Goal: Task Accomplishment & Management: Manage account settings

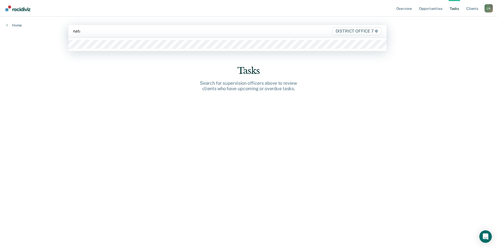
type input "[PERSON_NAME]"
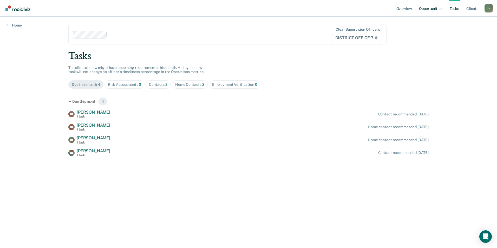
click at [440, 13] on link "Opportunities" at bounding box center [430, 8] width 25 height 17
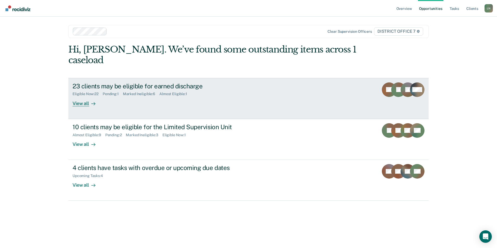
click at [145, 82] on div "23 clients may be eligible for earned discharge" at bounding box center [164, 86] width 182 height 8
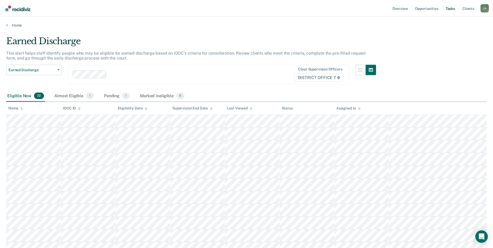
click at [448, 9] on link "Tasks" at bounding box center [450, 8] width 11 height 17
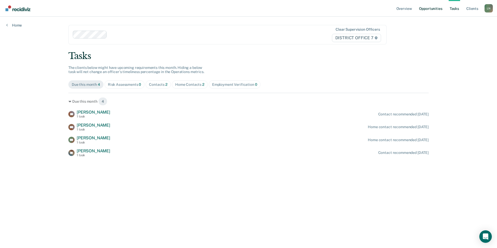
click at [431, 11] on link "Opportunities" at bounding box center [430, 8] width 25 height 17
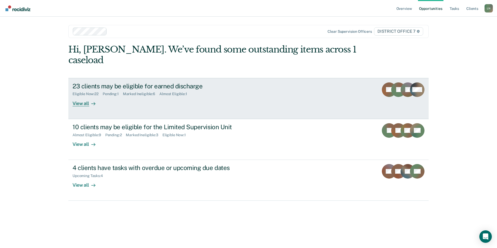
click at [96, 82] on div "23 clients may be eligible for earned discharge" at bounding box center [164, 86] width 182 height 8
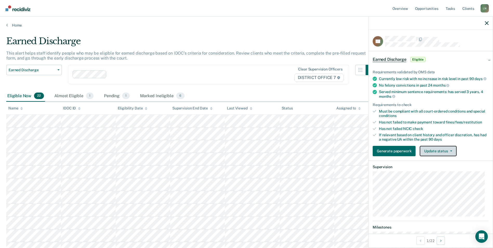
click at [445, 155] on button "Update status" at bounding box center [438, 151] width 37 height 10
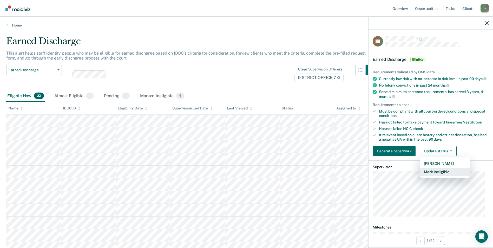
click at [442, 176] on button "Mark Ineligible" at bounding box center [445, 172] width 50 height 8
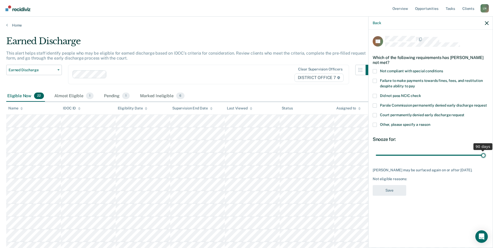
drag, startPoint x: 412, startPoint y: 156, endPoint x: 498, endPoint y: 153, distance: 86.1
type input "90"
click at [485, 153] on input "range" at bounding box center [431, 154] width 110 height 9
click at [374, 81] on span at bounding box center [375, 81] width 4 height 4
click at [415, 84] on input "Failure to make payments towards fines, fees, and restitution despite ability t…" at bounding box center [415, 84] width 0 height 0
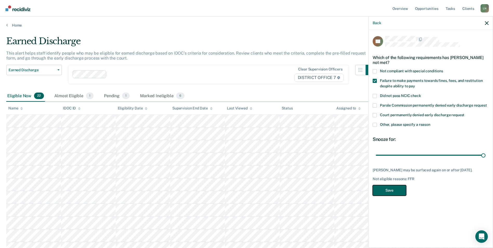
click at [388, 192] on button "Save" at bounding box center [390, 190] width 34 height 11
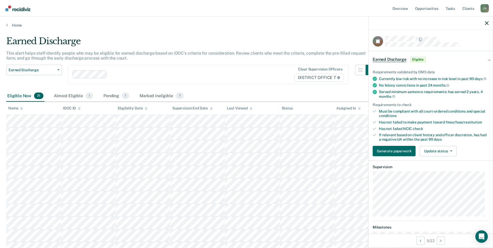
click at [450, 160] on div "Requirements validated by OMS data Currently low risk with no increase in risk …" at bounding box center [430, 111] width 124 height 99
click at [449, 156] on button "Update status" at bounding box center [438, 151] width 37 height 10
click at [441, 174] on button "Mark Ineligible" at bounding box center [445, 172] width 50 height 8
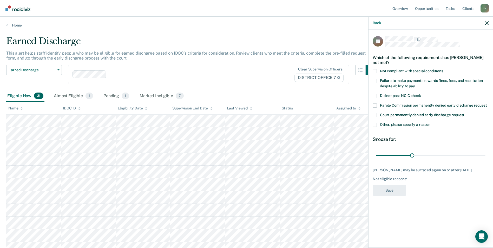
click at [374, 124] on span at bounding box center [375, 125] width 4 height 4
click at [430, 123] on input "Other, please specify a reason" at bounding box center [430, 123] width 0 height 0
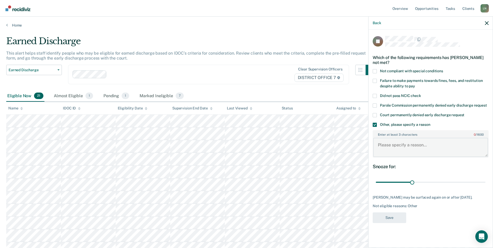
click at [390, 149] on textarea "Enter at least 3 characters 0 / 1600" at bounding box center [430, 147] width 115 height 19
type textarea "Still needs to pay his fines in full"
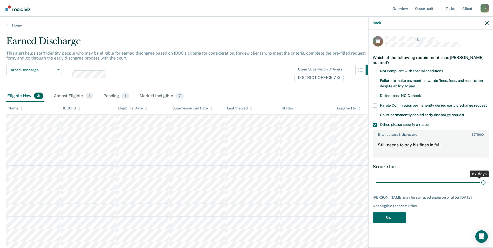
drag, startPoint x: 412, startPoint y: 183, endPoint x: 498, endPoint y: 180, distance: 85.8
type input "90"
click at [485, 180] on input "range" at bounding box center [431, 182] width 110 height 9
click at [398, 217] on button "Save" at bounding box center [390, 217] width 34 height 11
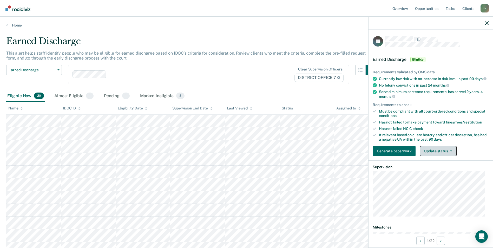
click at [452, 153] on button "Update status" at bounding box center [438, 151] width 37 height 10
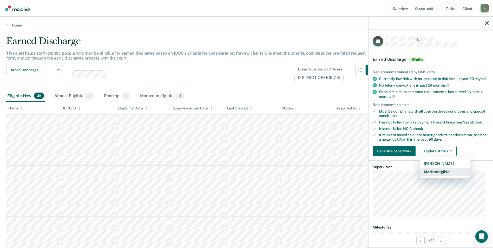
click at [443, 176] on button "Mark Ineligible" at bounding box center [445, 172] width 50 height 8
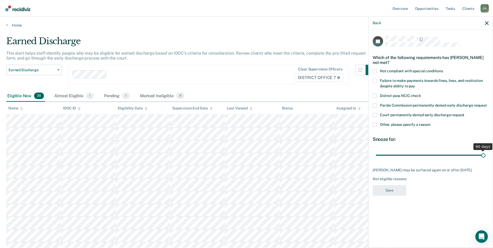
drag, startPoint x: 413, startPoint y: 155, endPoint x: 497, endPoint y: 158, distance: 84.5
type input "90"
click at [485, 158] on input "range" at bounding box center [431, 154] width 110 height 9
click at [376, 124] on span at bounding box center [375, 125] width 4 height 4
click at [430, 123] on input "Other, please specify a reason" at bounding box center [430, 123] width 0 height 0
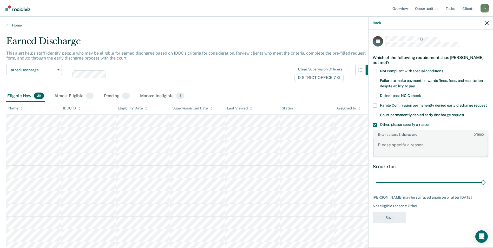
click at [391, 146] on textarea "Enter at least 3 characters 0 / 1600" at bounding box center [430, 147] width 115 height 19
type textarea "Still needs to pay fines in full"
click at [393, 213] on button "Save" at bounding box center [390, 217] width 34 height 11
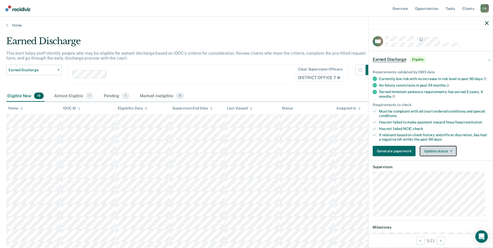
click at [452, 155] on button "Update status" at bounding box center [438, 151] width 37 height 10
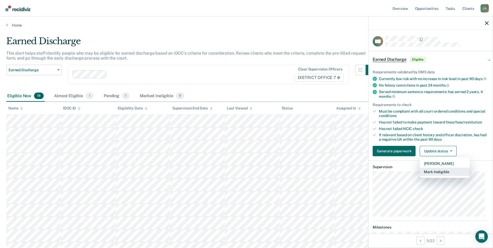
click at [439, 176] on button "Mark Ineligible" at bounding box center [445, 172] width 50 height 8
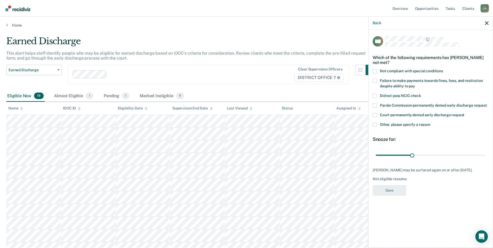
click at [372, 126] on div "CM Which of the following requirements has [PERSON_NAME] not met? Not compliant…" at bounding box center [430, 138] width 124 height 217
click at [374, 125] on span at bounding box center [375, 125] width 4 height 4
click at [430, 123] on input "Other, please specify a reason" at bounding box center [430, 123] width 0 height 0
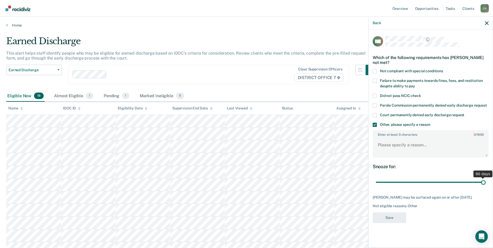
drag, startPoint x: 413, startPoint y: 183, endPoint x: 498, endPoint y: 181, distance: 84.2
type input "90"
click at [485, 181] on input "range" at bounding box center [431, 182] width 110 height 9
click at [370, 144] on div "CM Which of the following requirements has [PERSON_NAME] not met? Not compliant…" at bounding box center [430, 138] width 124 height 217
click at [383, 144] on textarea "Enter at least 3 characters 0 / 1600" at bounding box center [430, 147] width 115 height 19
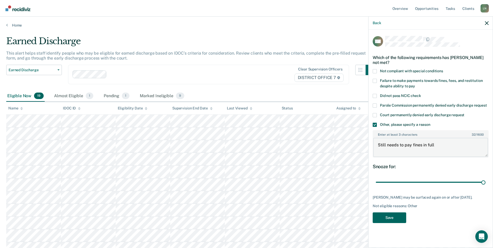
type textarea "Still needs to pay fines in full"
click at [391, 222] on button "Save" at bounding box center [390, 217] width 34 height 11
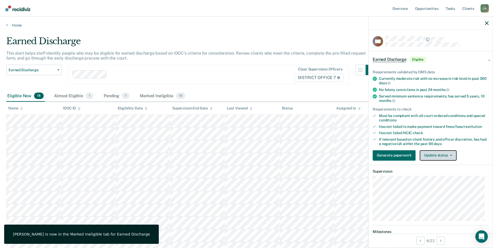
click at [437, 157] on button "Update status" at bounding box center [438, 155] width 37 height 10
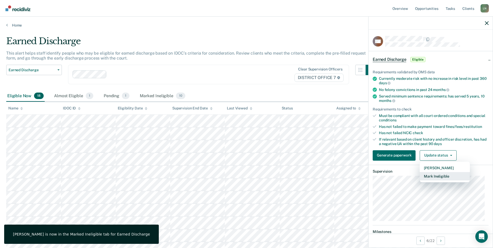
click at [438, 173] on button "Mark Ineligible" at bounding box center [445, 176] width 50 height 8
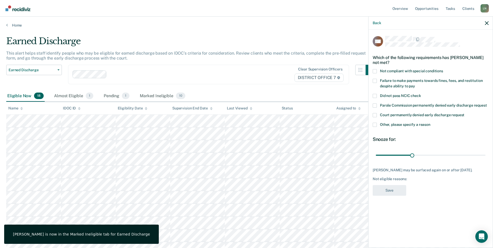
click at [376, 123] on span at bounding box center [375, 125] width 4 height 4
click at [430, 123] on input "Other, please specify a reason" at bounding box center [430, 123] width 0 height 0
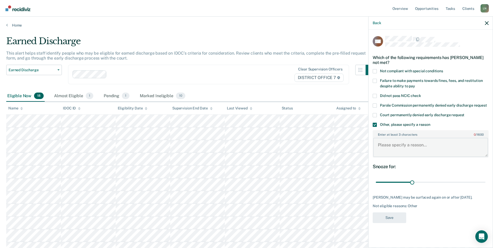
click at [388, 147] on textarea "Enter at least 3 characters 0 / 1600" at bounding box center [430, 147] width 115 height 19
type textarea "Still an active participant in treatment court."
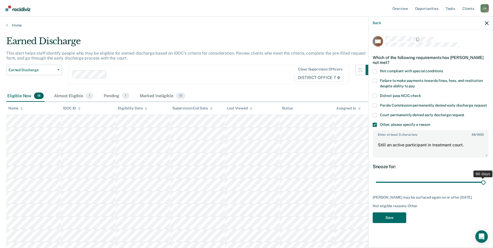
drag, startPoint x: 414, startPoint y: 183, endPoint x: 494, endPoint y: 183, distance: 80.0
type input "90"
click at [485, 183] on input "range" at bounding box center [431, 182] width 110 height 9
click at [384, 223] on div "WV Which of the following requirements has [PERSON_NAME] not met? Not compliant…" at bounding box center [431, 131] width 116 height 190
click at [385, 218] on button "Save" at bounding box center [390, 217] width 34 height 11
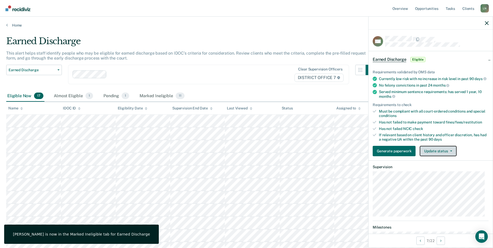
click at [435, 155] on button "Update status" at bounding box center [438, 151] width 37 height 10
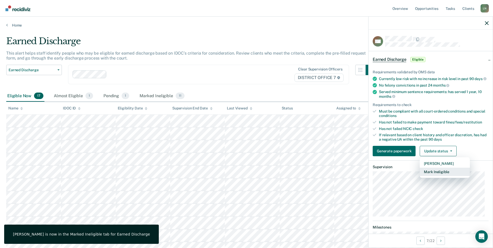
click at [440, 174] on button "Mark Ineligible" at bounding box center [445, 172] width 50 height 8
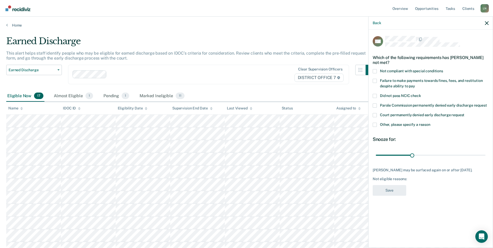
click at [376, 124] on span at bounding box center [375, 125] width 4 height 4
click at [430, 123] on input "Other, please specify a reason" at bounding box center [430, 123] width 0 height 0
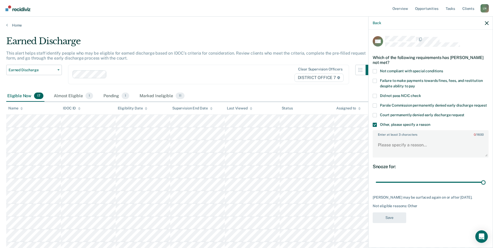
drag, startPoint x: 412, startPoint y: 183, endPoint x: 497, endPoint y: 182, distance: 84.2
type input "90"
click at [485, 182] on input "range" at bounding box center [431, 182] width 110 height 9
click at [386, 141] on textarea "Enter at least 3 characters 0 / 1600" at bounding box center [430, 147] width 115 height 19
type textarea "Still an active participant in treatment court."
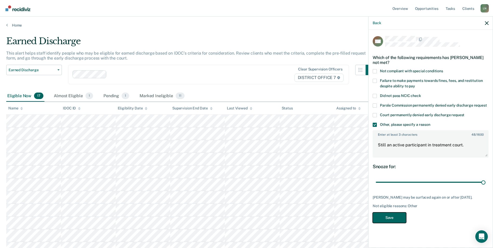
click at [386, 217] on button "Save" at bounding box center [390, 217] width 34 height 11
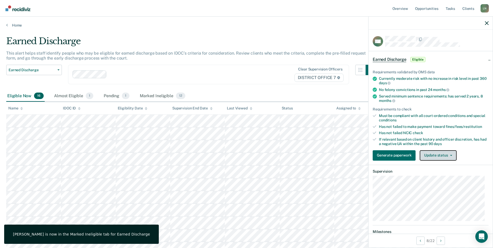
click at [442, 152] on button "Update status" at bounding box center [438, 155] width 37 height 10
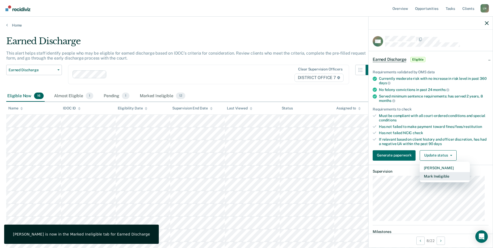
click at [437, 176] on button "Mark Ineligible" at bounding box center [445, 176] width 50 height 8
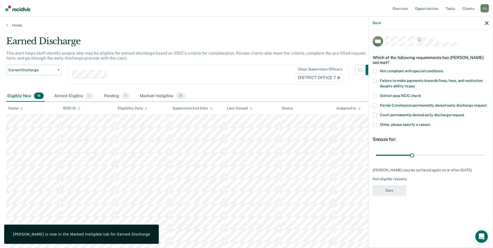
click at [377, 123] on label "Other, please specify a reason" at bounding box center [431, 125] width 116 height 5
click at [430, 123] on input "Other, please specify a reason" at bounding box center [430, 123] width 0 height 0
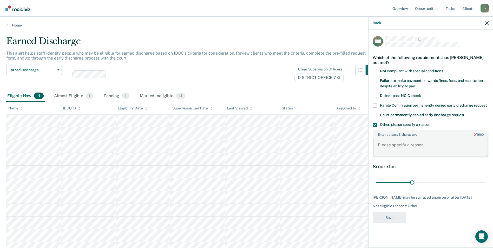
click at [395, 151] on textarea "Enter at least 3 characters 0 / 1600" at bounding box center [430, 147] width 115 height 19
type textarea "Still an active participant in treatment court."
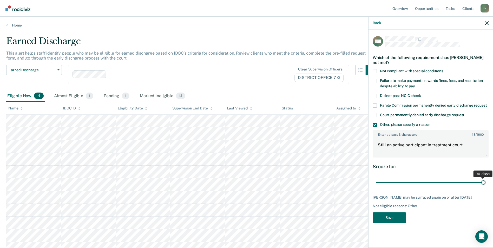
drag, startPoint x: 413, startPoint y: 185, endPoint x: 498, endPoint y: 185, distance: 84.5
type input "90"
click at [485, 185] on input "range" at bounding box center [431, 182] width 110 height 9
click at [396, 218] on button "Save" at bounding box center [390, 217] width 34 height 11
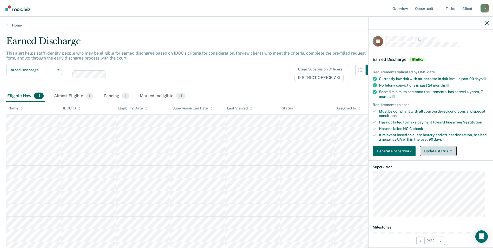
click at [437, 156] on button "Update status" at bounding box center [438, 151] width 37 height 10
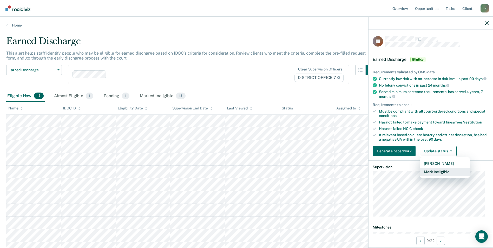
click at [436, 174] on button "Mark Ineligible" at bounding box center [445, 172] width 50 height 8
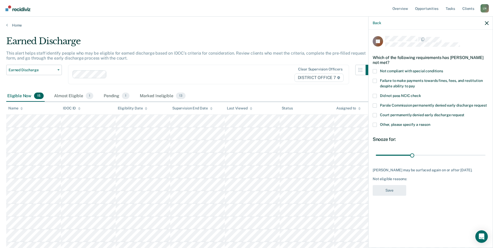
click at [377, 125] on span at bounding box center [375, 125] width 4 height 4
click at [430, 123] on input "Other, please specify a reason" at bounding box center [430, 123] width 0 height 0
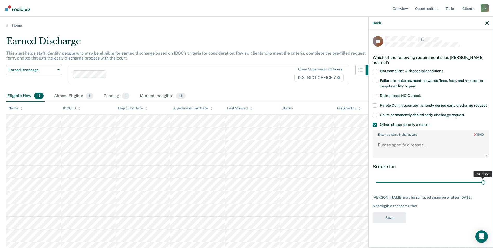
drag, startPoint x: 413, startPoint y: 183, endPoint x: 496, endPoint y: 182, distance: 82.4
type input "90"
click at [485, 182] on input "range" at bounding box center [431, 182] width 110 height 9
click at [382, 149] on textarea "Enter at least 3 characters 0 / 1600" at bounding box center [430, 147] width 115 height 19
type textarea "Still owes on her fines."
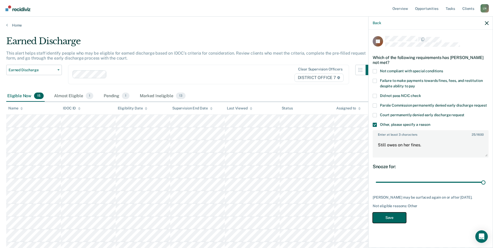
click at [393, 216] on button "Save" at bounding box center [390, 217] width 34 height 11
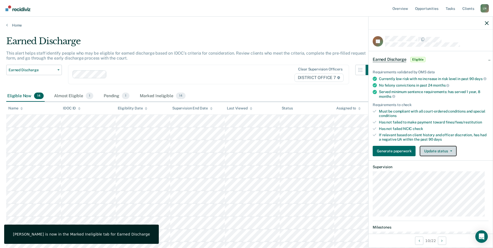
drag, startPoint x: 446, startPoint y: 155, endPoint x: 446, endPoint y: 158, distance: 3.1
click at [446, 155] on button "Update status" at bounding box center [438, 151] width 37 height 10
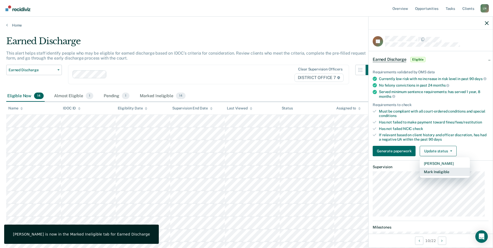
click at [445, 174] on button "Mark Ineligible" at bounding box center [445, 172] width 50 height 8
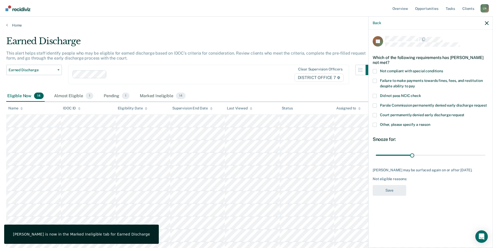
click at [376, 123] on span at bounding box center [375, 125] width 4 height 4
click at [430, 123] on input "Other, please specify a reason" at bounding box center [430, 123] width 0 height 0
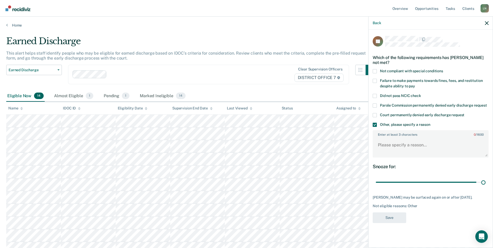
drag, startPoint x: 412, startPoint y: 182, endPoint x: 497, endPoint y: 179, distance: 85.0
type input "90"
click at [485, 180] on input "range" at bounding box center [431, 182] width 110 height 9
click at [401, 145] on textarea "Enter at least 3 characters 0 / 1600" at bounding box center [430, 147] width 115 height 19
type textarea "Still owes on his fines"
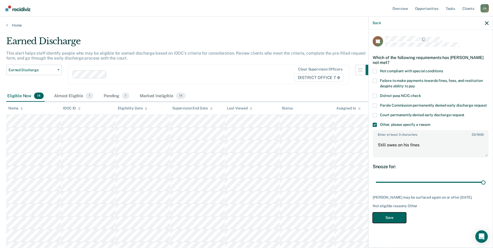
click at [392, 213] on button "Save" at bounding box center [390, 217] width 34 height 11
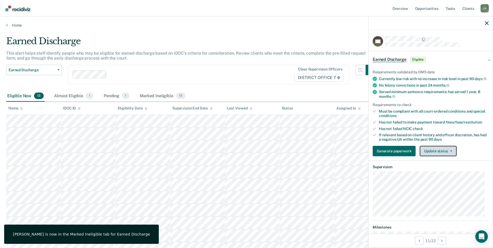
click at [442, 155] on button "Update status" at bounding box center [438, 151] width 37 height 10
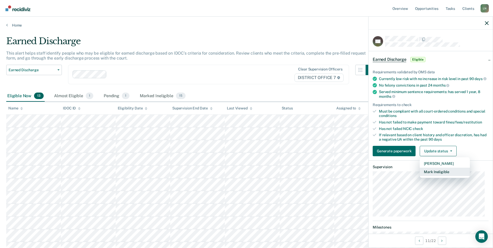
click at [444, 174] on button "Mark Ineligible" at bounding box center [445, 172] width 50 height 8
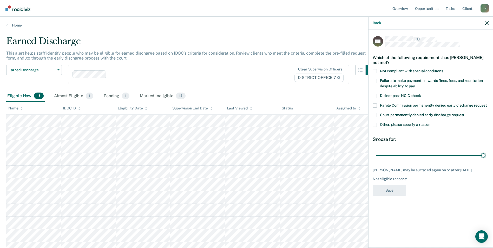
drag, startPoint x: 413, startPoint y: 154, endPoint x: 491, endPoint y: 156, distance: 78.0
type input "90"
click at [485, 157] on input "range" at bounding box center [431, 154] width 110 height 9
click at [374, 125] on span at bounding box center [375, 125] width 4 height 4
click at [430, 123] on input "Other, please specify a reason" at bounding box center [430, 123] width 0 height 0
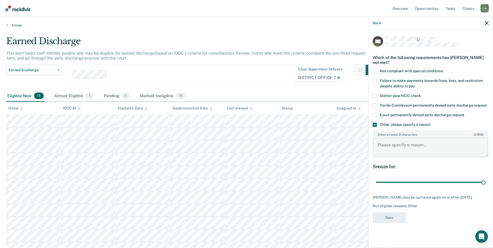
click at [384, 145] on textarea "Enter at least 3 characters 0 / 1600" at bounding box center [430, 147] width 115 height 19
type textarea "Still owes on fines"
click at [387, 216] on button "Save" at bounding box center [390, 217] width 34 height 11
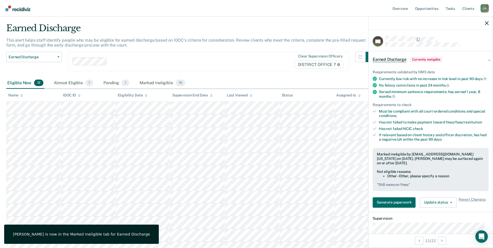
scroll to position [19, 0]
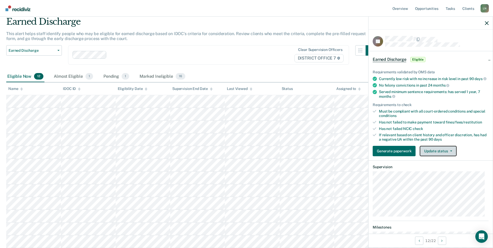
click at [438, 155] on button "Update status" at bounding box center [438, 151] width 37 height 10
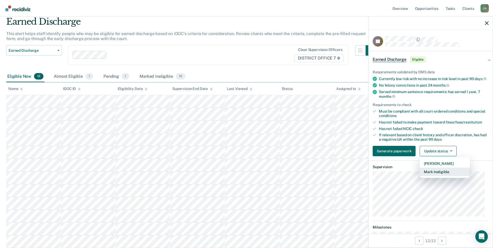
click at [440, 176] on button "Mark Ineligible" at bounding box center [445, 172] width 50 height 8
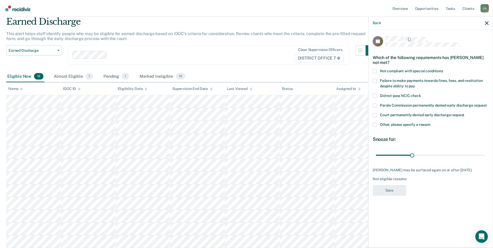
click at [373, 123] on label "Other, please specify a reason" at bounding box center [431, 125] width 116 height 5
click at [430, 123] on input "Other, please specify a reason" at bounding box center [430, 123] width 0 height 0
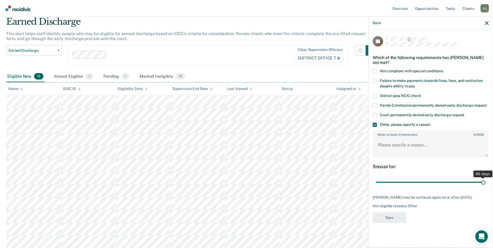
drag, startPoint x: 412, startPoint y: 178, endPoint x: 498, endPoint y: 179, distance: 85.8
type input "90"
click at [485, 179] on input "range" at bounding box center [431, 182] width 110 height 9
click at [399, 141] on textarea "Enter at least 3 characters 0 / 1600" at bounding box center [430, 147] width 115 height 19
type textarea "Still owes on fines"
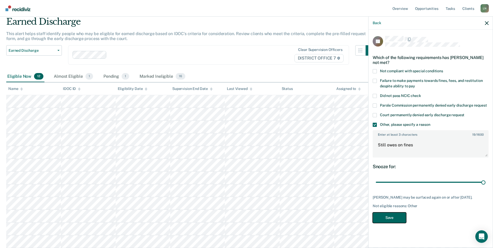
click at [391, 212] on button "Save" at bounding box center [390, 217] width 34 height 11
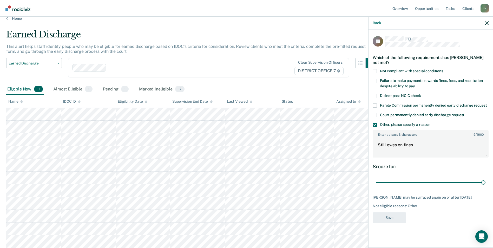
scroll to position [7, 0]
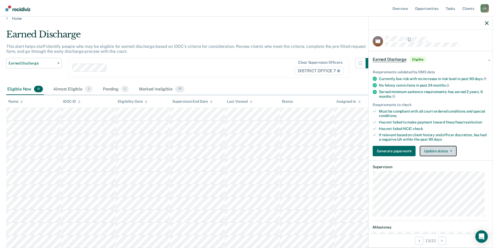
click at [437, 149] on button "Update status" at bounding box center [438, 151] width 37 height 10
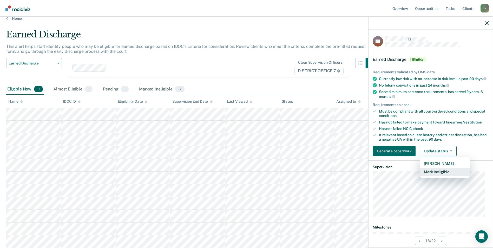
click at [442, 175] on button "Mark Ineligible" at bounding box center [445, 172] width 50 height 8
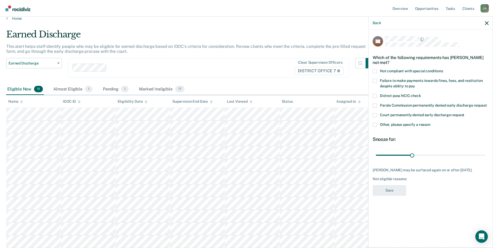
click at [374, 124] on span at bounding box center [375, 125] width 4 height 4
click at [430, 123] on input "Other, please specify a reason" at bounding box center [430, 123] width 0 height 0
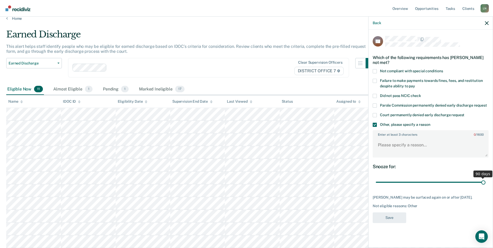
drag, startPoint x: 412, startPoint y: 182, endPoint x: 498, endPoint y: 182, distance: 86.0
type input "90"
click at [485, 182] on input "range" at bounding box center [431, 182] width 110 height 9
click at [385, 145] on textarea "Enter at least 3 characters 0 / 1600" at bounding box center [430, 147] width 115 height 19
type textarea "Still owes on fines"
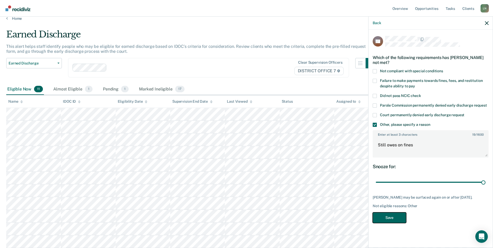
click at [393, 215] on button "Save" at bounding box center [390, 217] width 34 height 11
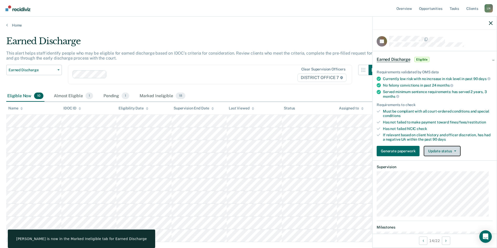
click at [446, 156] on button "Update status" at bounding box center [442, 151] width 37 height 10
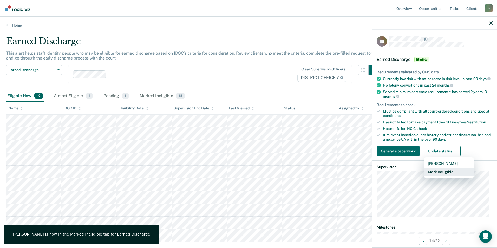
click at [446, 176] on button "Mark Ineligible" at bounding box center [449, 172] width 50 height 8
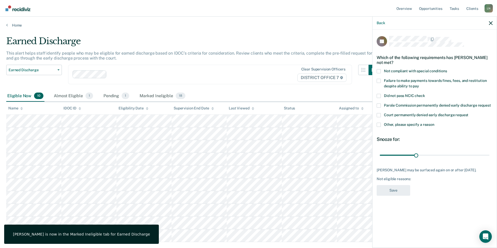
click at [376, 124] on div "TT Which of the following requirements has [PERSON_NAME] not met? Not compliant…" at bounding box center [434, 138] width 124 height 217
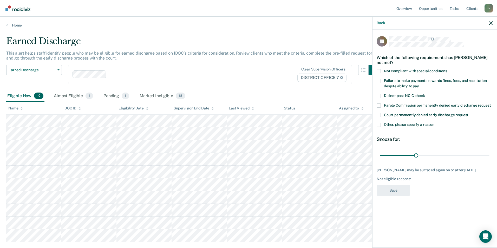
click at [379, 125] on span at bounding box center [379, 125] width 4 height 4
click at [434, 123] on input "Other, please specify a reason" at bounding box center [434, 123] width 0 height 0
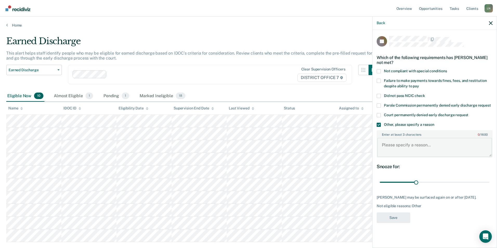
click at [396, 143] on textarea "Enter at least 3 characters 0 / 1600" at bounding box center [434, 147] width 115 height 19
type textarea "Still a participant in treatment court."
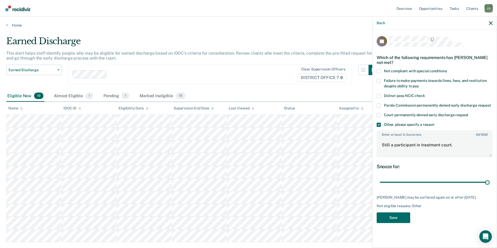
drag, startPoint x: 417, startPoint y: 183, endPoint x: 474, endPoint y: 198, distance: 58.8
type input "90"
click at [489, 183] on input "range" at bounding box center [435, 182] width 110 height 9
click at [402, 221] on button "Save" at bounding box center [394, 217] width 34 height 11
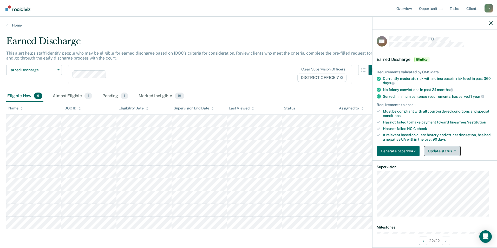
click at [444, 154] on button "Update status" at bounding box center [442, 151] width 37 height 10
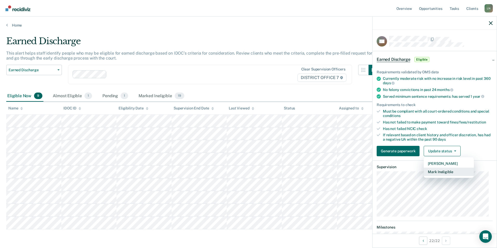
click at [439, 173] on button "Mark Ineligible" at bounding box center [449, 172] width 50 height 8
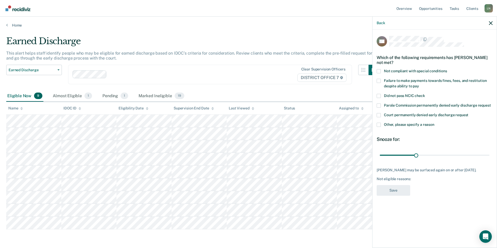
click at [377, 124] on span at bounding box center [379, 125] width 4 height 4
click at [434, 123] on input "Other, please specify a reason" at bounding box center [434, 123] width 0 height 0
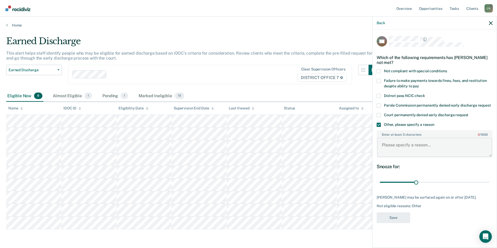
click at [391, 150] on textarea "Enter at least 3 characters 0 / 1600" at bounding box center [434, 147] width 115 height 19
type textarea "Still a participant in treatment court."
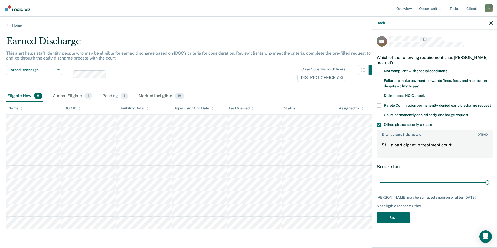
drag, startPoint x: 416, startPoint y: 182, endPoint x: 497, endPoint y: 179, distance: 81.1
type input "90"
click at [489, 180] on input "range" at bounding box center [435, 182] width 110 height 9
click at [391, 215] on button "Save" at bounding box center [394, 217] width 34 height 11
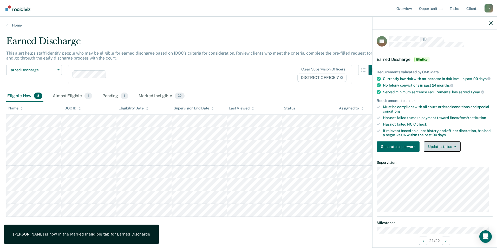
drag, startPoint x: 438, startPoint y: 147, endPoint x: 443, endPoint y: 154, distance: 8.3
click at [438, 147] on button "Update status" at bounding box center [442, 146] width 37 height 10
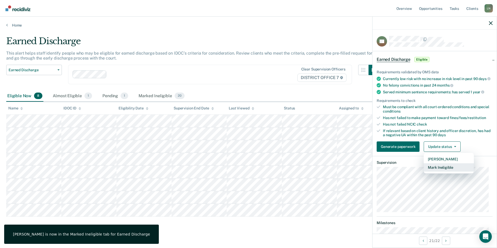
click at [445, 170] on button "Mark Ineligible" at bounding box center [449, 167] width 50 height 8
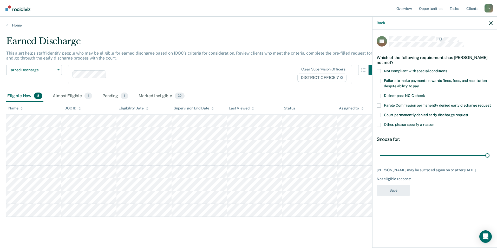
drag, startPoint x: 417, startPoint y: 156, endPoint x: 496, endPoint y: 155, distance: 79.0
type input "90"
click at [489, 155] on input "range" at bounding box center [435, 154] width 110 height 9
click at [378, 124] on span at bounding box center [379, 125] width 4 height 4
click at [434, 123] on input "Other, please specify a reason" at bounding box center [434, 123] width 0 height 0
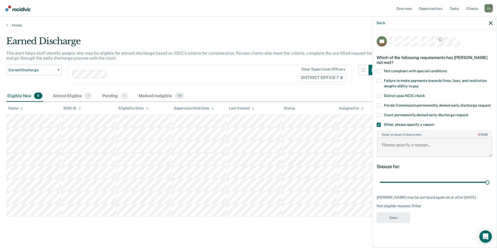
click at [388, 144] on textarea "Enter at least 3 characters 0 / 1600" at bounding box center [434, 147] width 115 height 19
type textarea "Participant in treatment court."
click at [390, 220] on button "Save" at bounding box center [394, 217] width 34 height 11
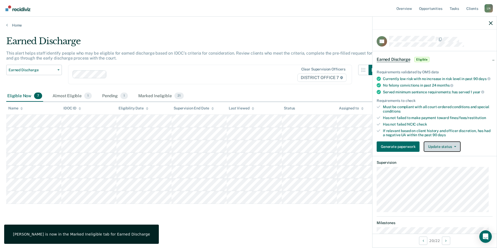
click at [451, 150] on button "Update status" at bounding box center [442, 146] width 37 height 10
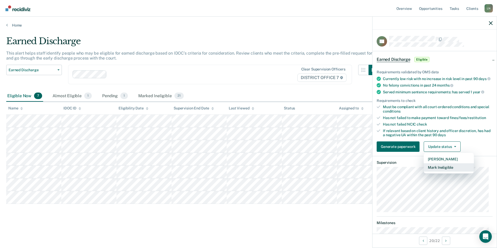
click at [444, 170] on button "Mark Ineligible" at bounding box center [449, 167] width 50 height 8
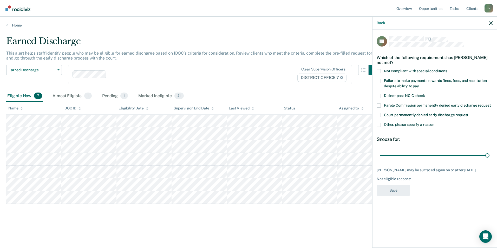
drag, startPoint x: 417, startPoint y: 154, endPoint x: 463, endPoint y: 144, distance: 46.2
type input "90"
click at [489, 153] on input "range" at bounding box center [435, 154] width 110 height 9
click at [380, 123] on span at bounding box center [379, 125] width 4 height 4
click at [434, 123] on input "Other, please specify a reason" at bounding box center [434, 123] width 0 height 0
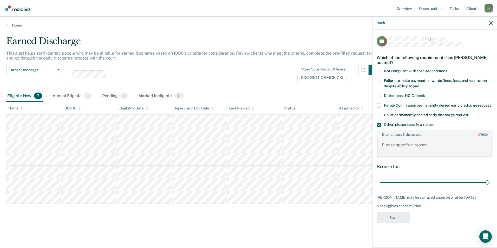
click at [392, 149] on textarea "Enter at least 3 characters 0 / 1600" at bounding box center [434, 147] width 115 height 19
type textarea "Still owes on fines"
click at [392, 219] on button "Save" at bounding box center [394, 217] width 34 height 11
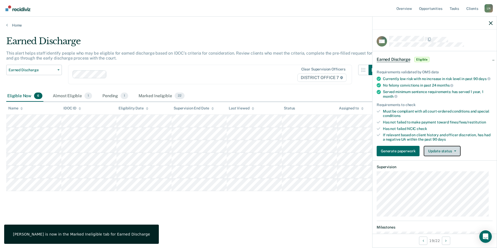
click at [439, 154] on button "Update status" at bounding box center [442, 151] width 37 height 10
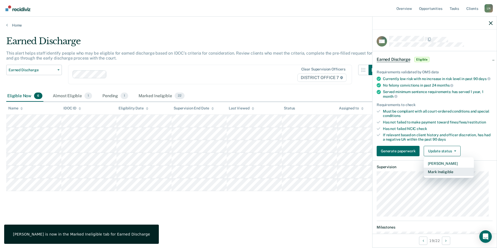
click at [443, 174] on button "Mark Ineligible" at bounding box center [449, 172] width 50 height 8
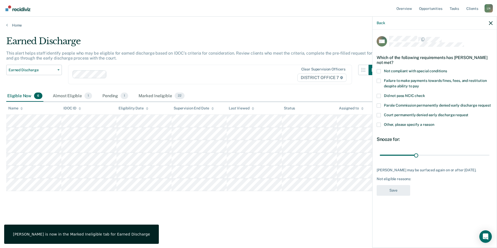
click at [380, 123] on span at bounding box center [379, 125] width 4 height 4
click at [434, 123] on input "Other, please specify a reason" at bounding box center [434, 123] width 0 height 0
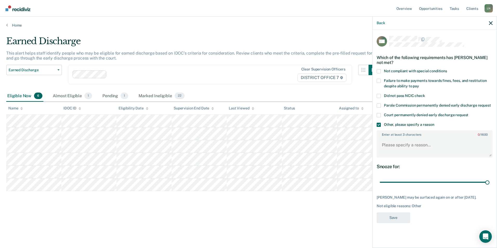
drag, startPoint x: 414, startPoint y: 181, endPoint x: 497, endPoint y: 179, distance: 82.2
type input "90"
click at [489, 180] on input "range" at bounding box center [435, 182] width 110 height 9
click at [392, 143] on textarea "Enter at least 3 characters 0 / 1600" at bounding box center [434, 147] width 115 height 19
type textarea "Still a participant in treatment court."
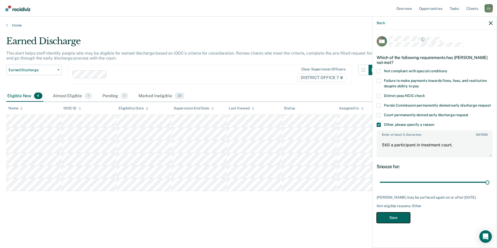
click at [395, 218] on button "Save" at bounding box center [394, 217] width 34 height 11
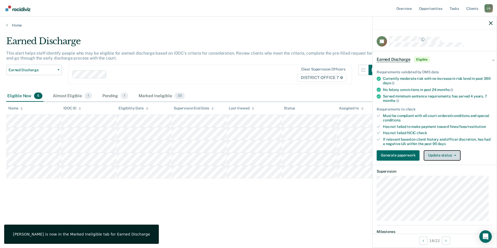
click at [454, 155] on icon "button" at bounding box center [455, 155] width 2 height 1
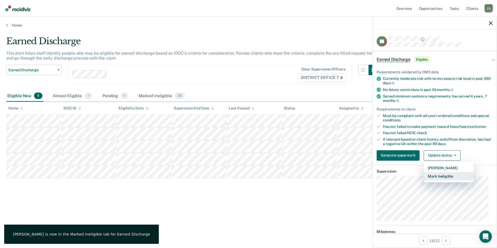
click at [449, 174] on button "Mark Ineligible" at bounding box center [449, 176] width 50 height 8
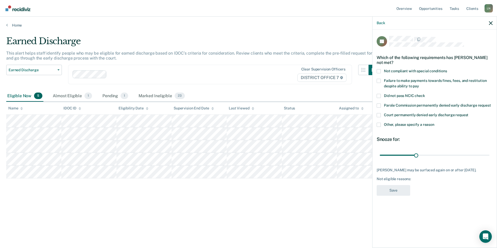
click at [377, 124] on span at bounding box center [379, 125] width 4 height 4
click at [434, 123] on input "Other, please specify a reason" at bounding box center [434, 123] width 0 height 0
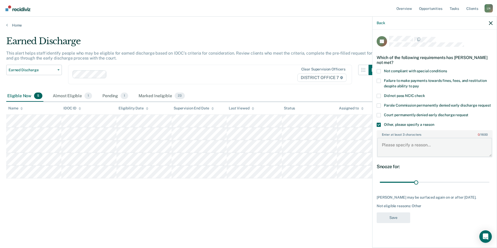
click at [403, 142] on textarea "Enter at least 3 characters 0 / 1600" at bounding box center [434, 147] width 115 height 19
type textarea "Still a participant in treatment court."
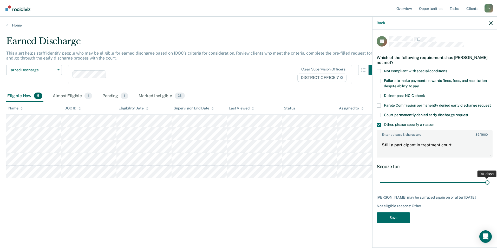
drag, startPoint x: 415, startPoint y: 182, endPoint x: 498, endPoint y: 182, distance: 82.4
type input "90"
click at [489, 182] on input "range" at bounding box center [435, 182] width 110 height 9
click at [392, 215] on button "Save" at bounding box center [394, 217] width 34 height 11
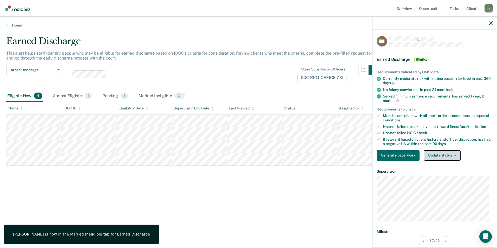
click at [441, 152] on button "Update status" at bounding box center [442, 155] width 37 height 10
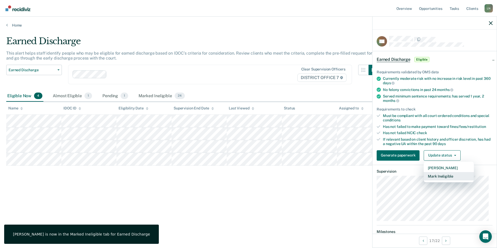
click at [444, 174] on button "Mark Ineligible" at bounding box center [449, 176] width 50 height 8
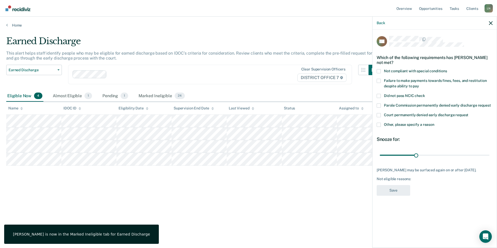
drag, startPoint x: 380, startPoint y: 122, endPoint x: 386, endPoint y: 127, distance: 7.8
click at [380, 123] on span at bounding box center [379, 125] width 4 height 4
click at [434, 123] on input "Other, please specify a reason" at bounding box center [434, 123] width 0 height 0
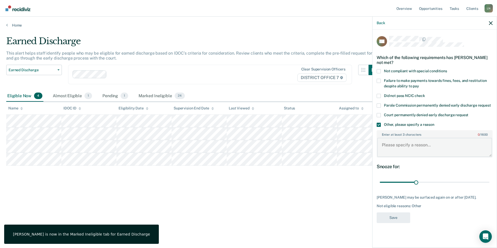
click at [403, 148] on textarea "Enter at least 3 characters 0 / 1600" at bounding box center [434, 147] width 115 height 19
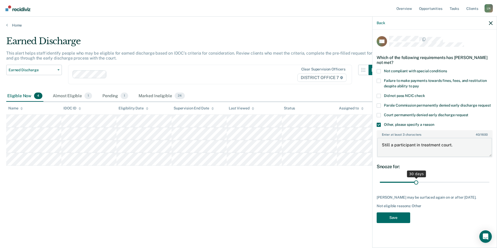
type textarea "Still a participant in treatment court."
drag, startPoint x: 417, startPoint y: 181, endPoint x: 498, endPoint y: 181, distance: 80.3
type input "90"
click at [489, 181] on input "range" at bounding box center [435, 182] width 110 height 9
click at [388, 215] on button "Save" at bounding box center [394, 217] width 34 height 11
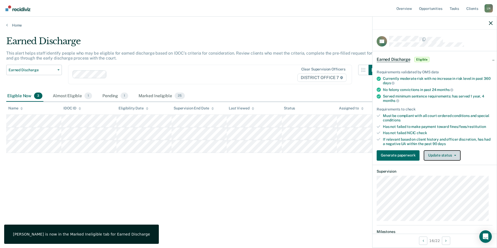
click at [444, 154] on button "Update status" at bounding box center [442, 155] width 37 height 10
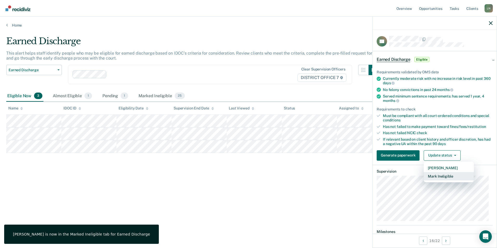
click at [446, 174] on button "Mark Ineligible" at bounding box center [449, 176] width 50 height 8
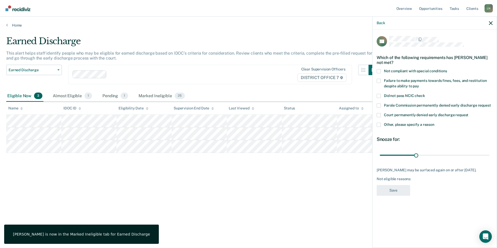
click at [380, 125] on span at bounding box center [379, 125] width 4 height 4
click at [434, 123] on input "Other, please specify a reason" at bounding box center [434, 123] width 0 height 0
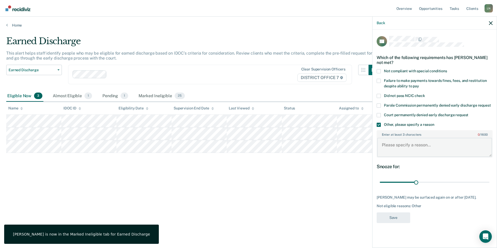
click at [397, 142] on textarea "Enter at least 3 characters 0 / 1600" at bounding box center [434, 147] width 115 height 19
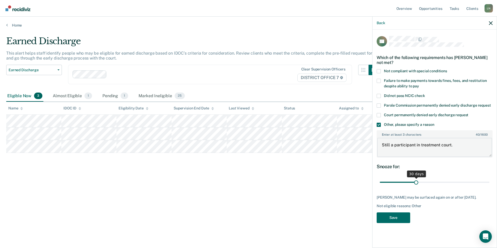
type textarea "Still a participant in treatment court."
drag, startPoint x: 414, startPoint y: 183, endPoint x: 498, endPoint y: 182, distance: 83.2
type input "90"
click at [489, 182] on input "range" at bounding box center [435, 182] width 110 height 9
click at [400, 216] on button "Save" at bounding box center [394, 217] width 34 height 11
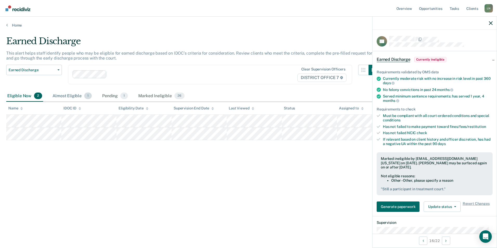
click at [77, 98] on div "Almost Eligible 1" at bounding box center [71, 95] width 41 height 11
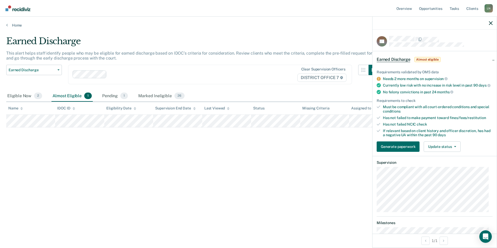
click at [441, 156] on div "Requirements validated by OMS data Needs 2 more months on supervision Currently…" at bounding box center [434, 109] width 124 height 94
click at [436, 147] on button "Update status" at bounding box center [442, 146] width 37 height 10
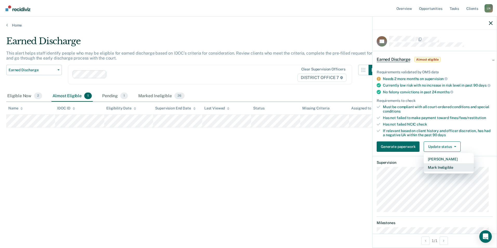
click at [437, 172] on button "Mark Ineligible" at bounding box center [449, 167] width 50 height 8
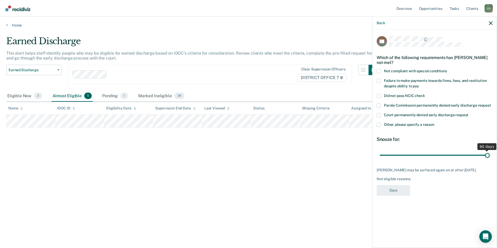
drag, startPoint x: 417, startPoint y: 154, endPoint x: 498, endPoint y: 147, distance: 80.7
type input "90"
click at [489, 150] on input "range" at bounding box center [435, 154] width 110 height 9
click at [377, 125] on span at bounding box center [379, 125] width 4 height 4
click at [434, 123] on input "Other, please specify a reason" at bounding box center [434, 123] width 0 height 0
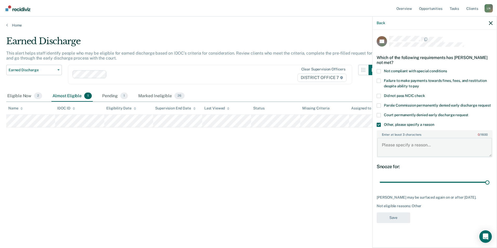
click at [391, 147] on textarea "Enter at least 3 characters 0 / 1600" at bounding box center [434, 147] width 115 height 19
type textarea "Participant in treatment court."
click at [391, 217] on button "Save" at bounding box center [394, 217] width 34 height 11
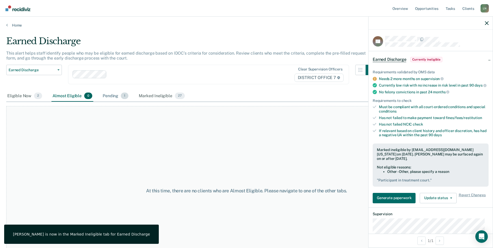
click at [106, 95] on div "Pending 1" at bounding box center [116, 95] width 28 height 11
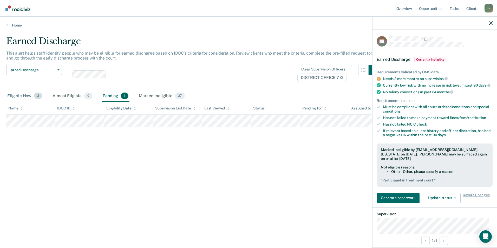
click at [14, 94] on div "Eligible Now 2" at bounding box center [24, 95] width 37 height 11
